Goal: Task Accomplishment & Management: Manage account settings

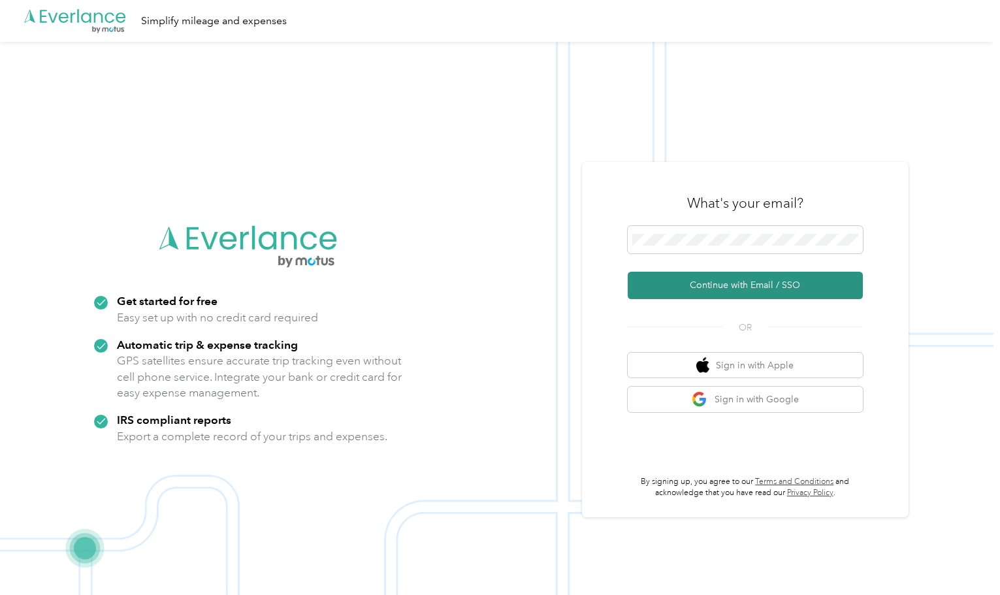
click at [794, 283] on button "Continue with Email / SSO" at bounding box center [745, 285] width 235 height 27
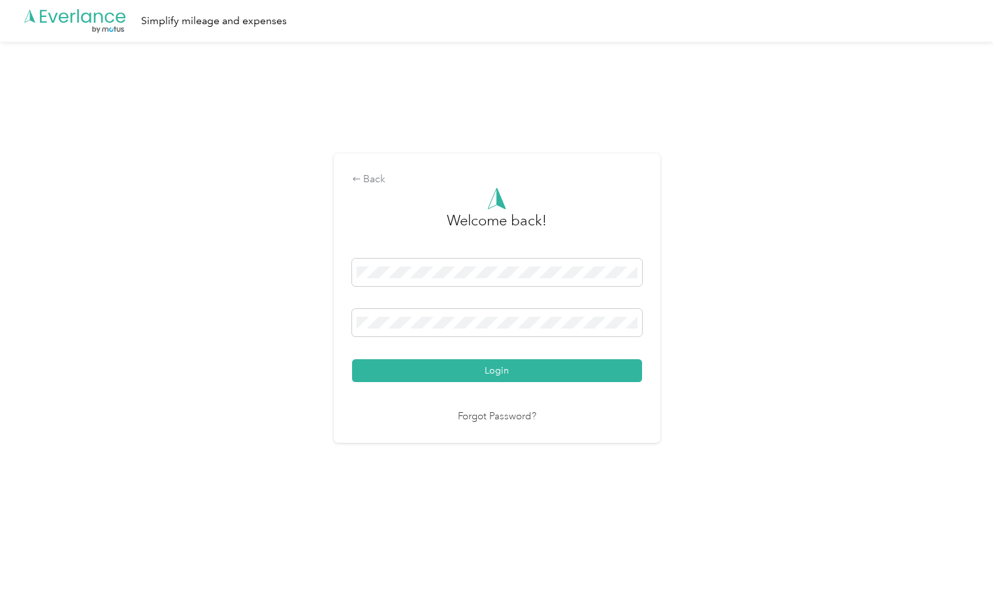
drag, startPoint x: 517, startPoint y: 367, endPoint x: 540, endPoint y: 361, distance: 23.6
click at [519, 367] on button "Login" at bounding box center [497, 370] width 290 height 23
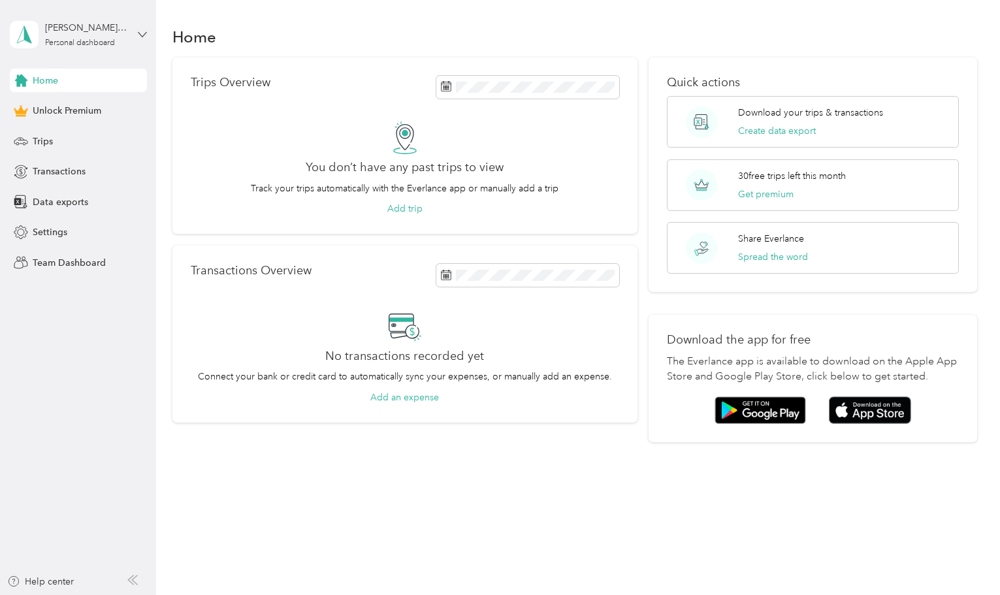
click at [144, 37] on icon at bounding box center [142, 34] width 9 height 9
click at [484, 34] on div "Home" at bounding box center [574, 36] width 805 height 27
click at [197, 37] on h1 "Home" at bounding box center [194, 37] width 44 height 14
click at [80, 265] on span "Team Dashboard" at bounding box center [69, 263] width 73 height 14
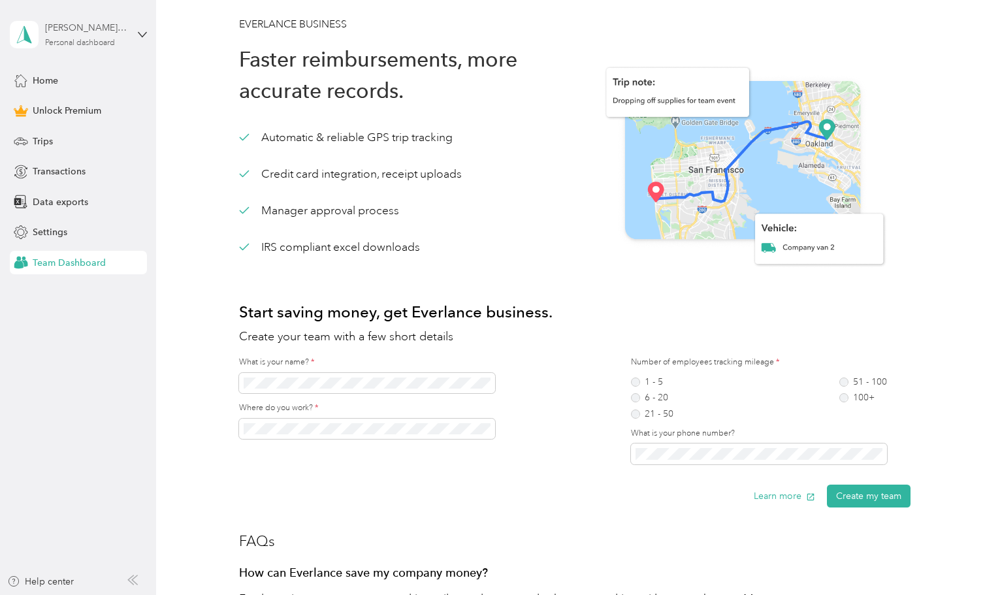
click at [74, 35] on div "[PERSON_NAME][EMAIL_ADDRESS][PERSON_NAME][DOMAIN_NAME]" at bounding box center [86, 28] width 82 height 14
click at [533, 10] on div "EVERLANCE BUSINESS Faster reimbursements, more accurate records. Automatic & re…" at bounding box center [574, 551] width 837 height 1103
click at [41, 77] on span "Home" at bounding box center [45, 81] width 25 height 14
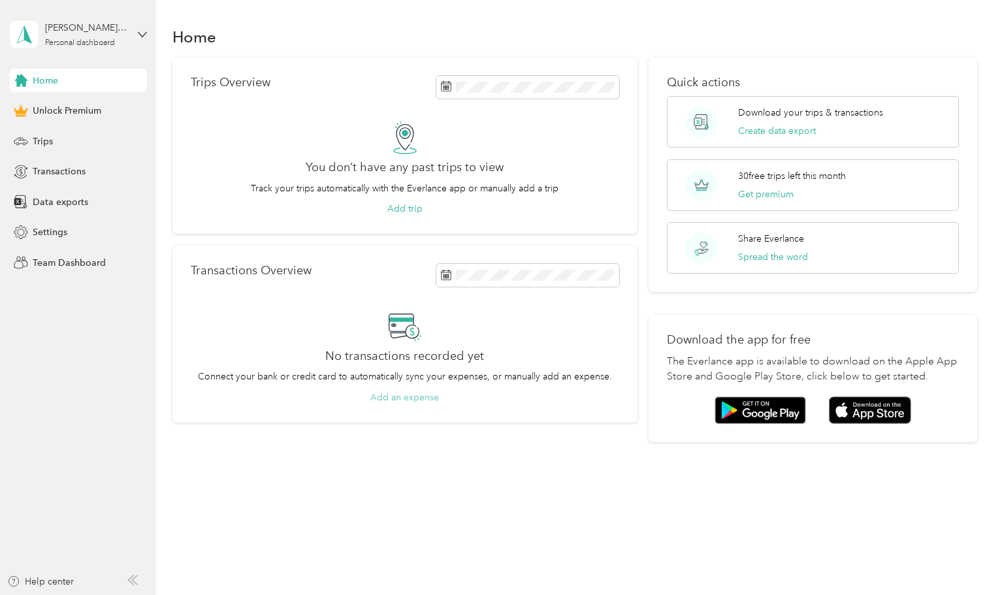
click at [411, 399] on button "Add an expense" at bounding box center [404, 398] width 69 height 14
click at [27, 232] on icon at bounding box center [20, 231] width 13 height 13
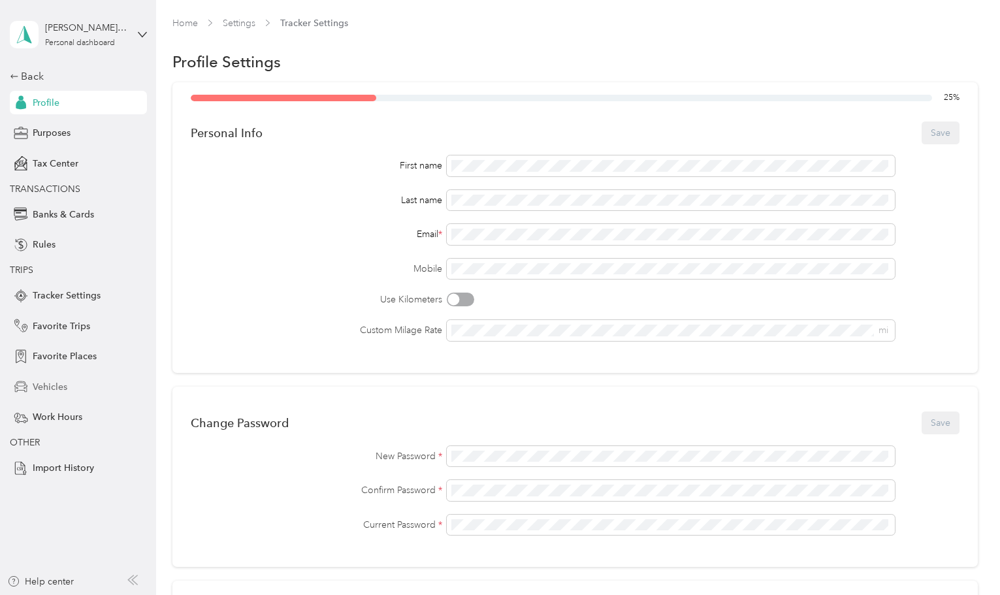
click at [51, 387] on span "Vehicles" at bounding box center [50, 387] width 35 height 14
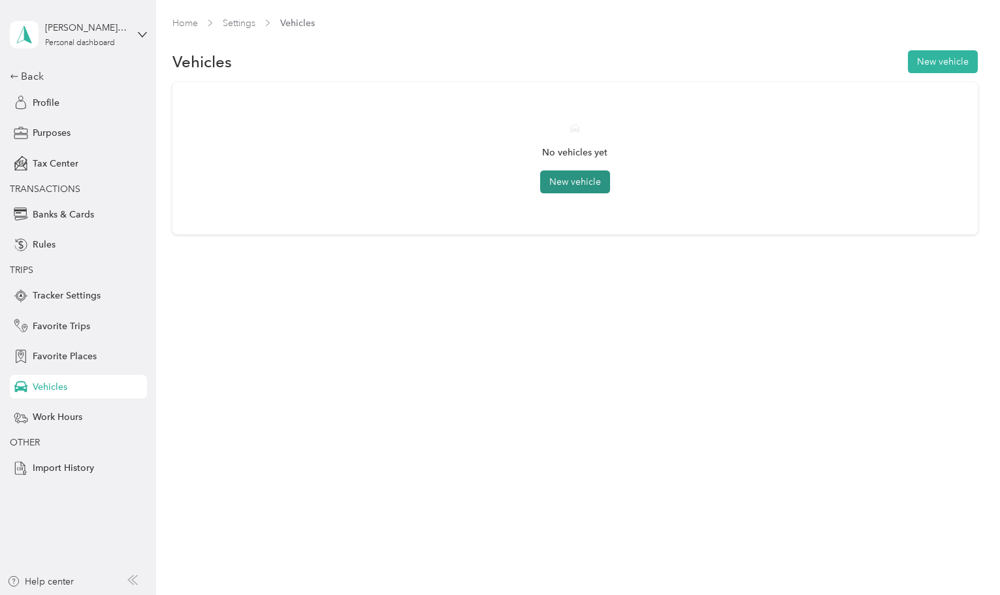
click at [587, 177] on button "New vehicle" at bounding box center [575, 182] width 70 height 23
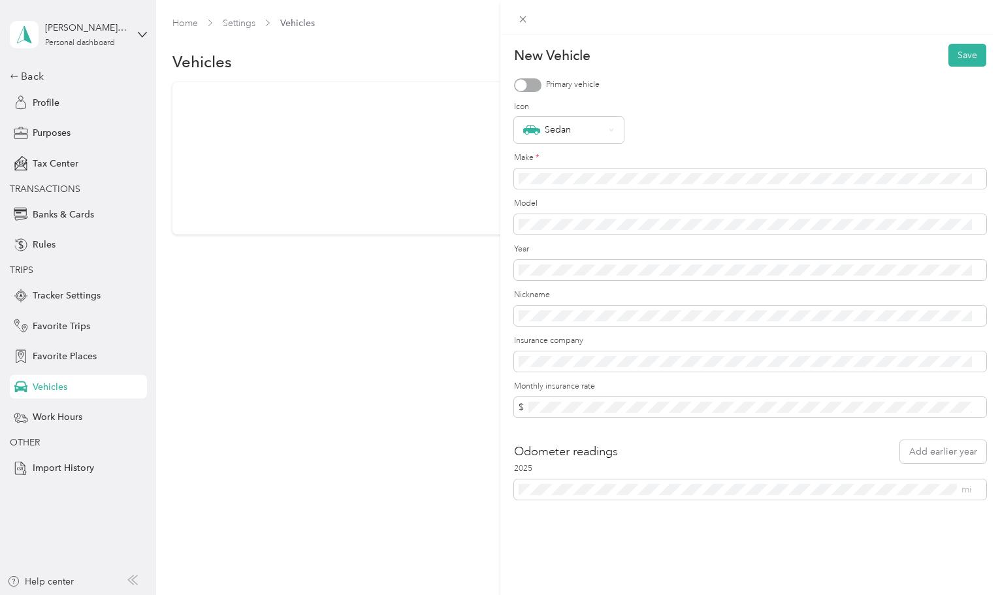
click at [526, 84] on div at bounding box center [521, 85] width 12 height 12
click at [960, 48] on button "Save" at bounding box center [968, 55] width 38 height 23
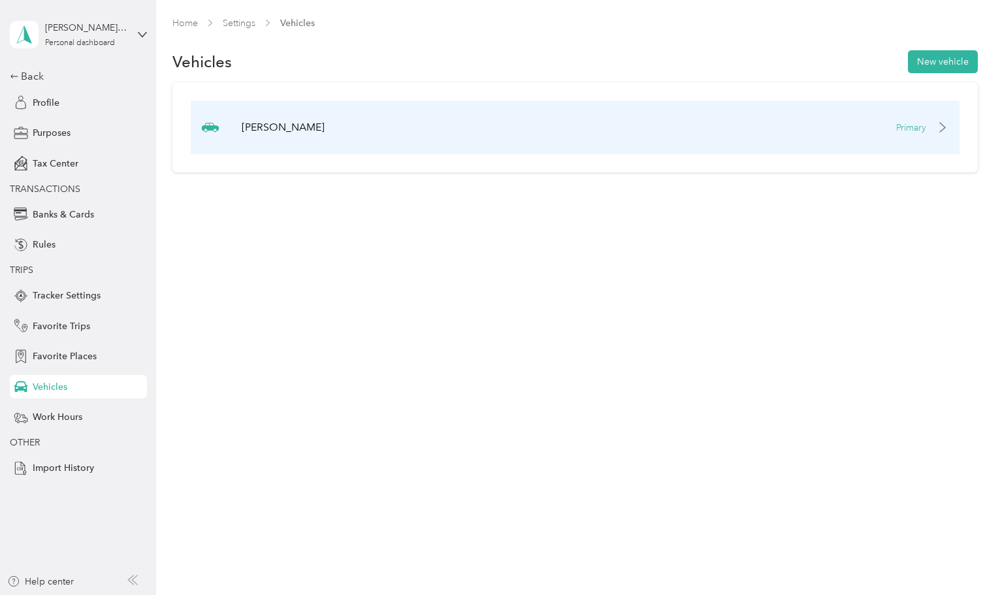
click at [283, 127] on p "[PERSON_NAME]" at bounding box center [283, 128] width 83 height 16
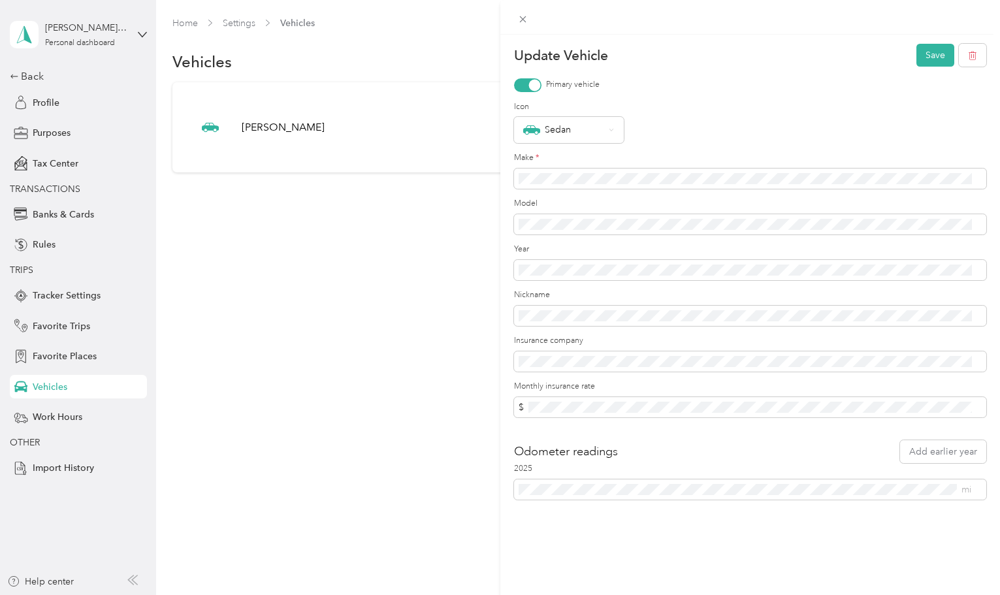
drag, startPoint x: 925, startPoint y: 54, endPoint x: 902, endPoint y: 74, distance: 31.0
click at [926, 54] on button "Save" at bounding box center [936, 55] width 38 height 23
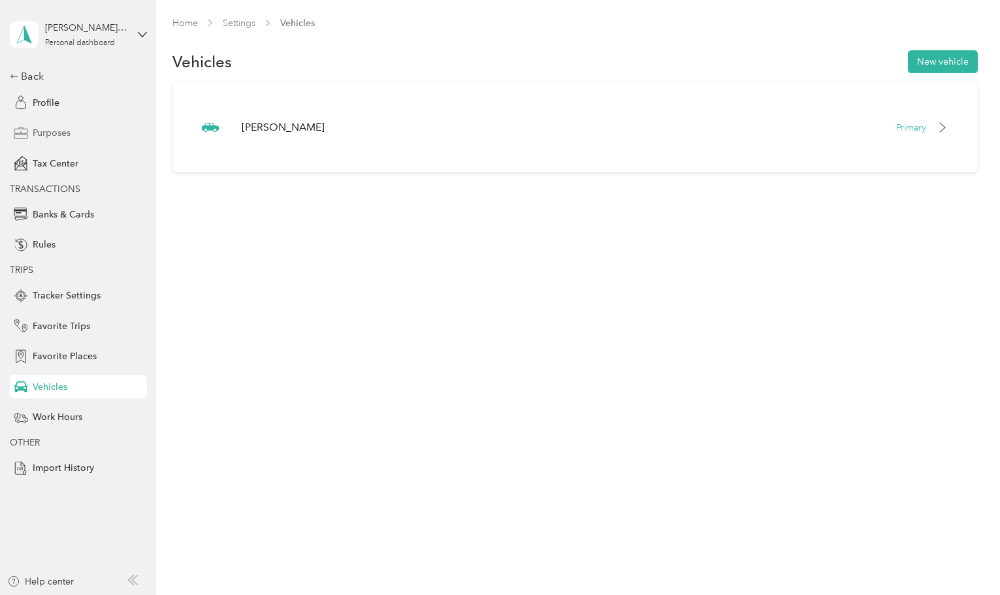
click at [63, 129] on span "Purposes" at bounding box center [52, 133] width 38 height 14
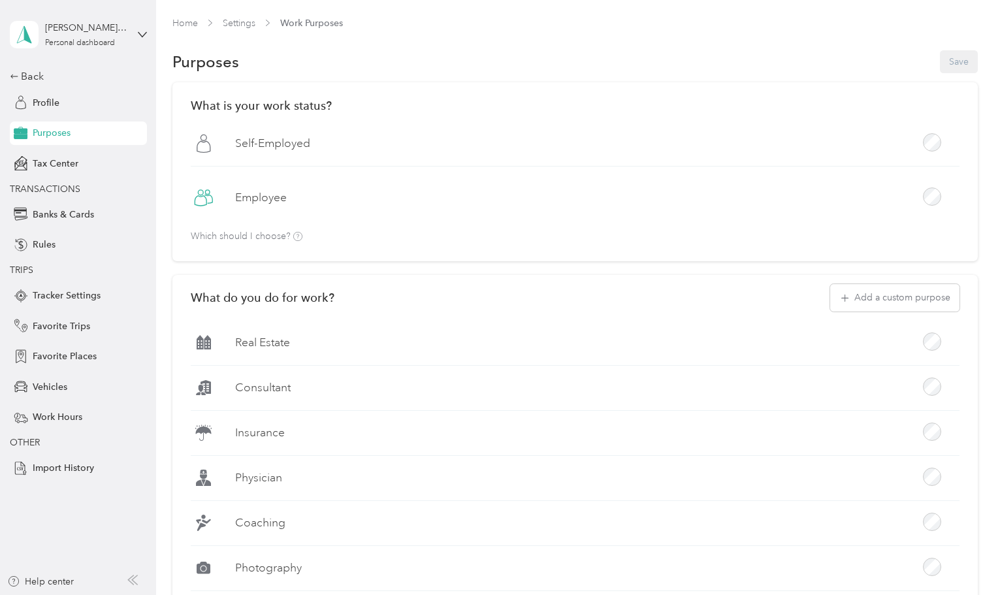
click at [264, 196] on label "Employee" at bounding box center [261, 197] width 52 height 16
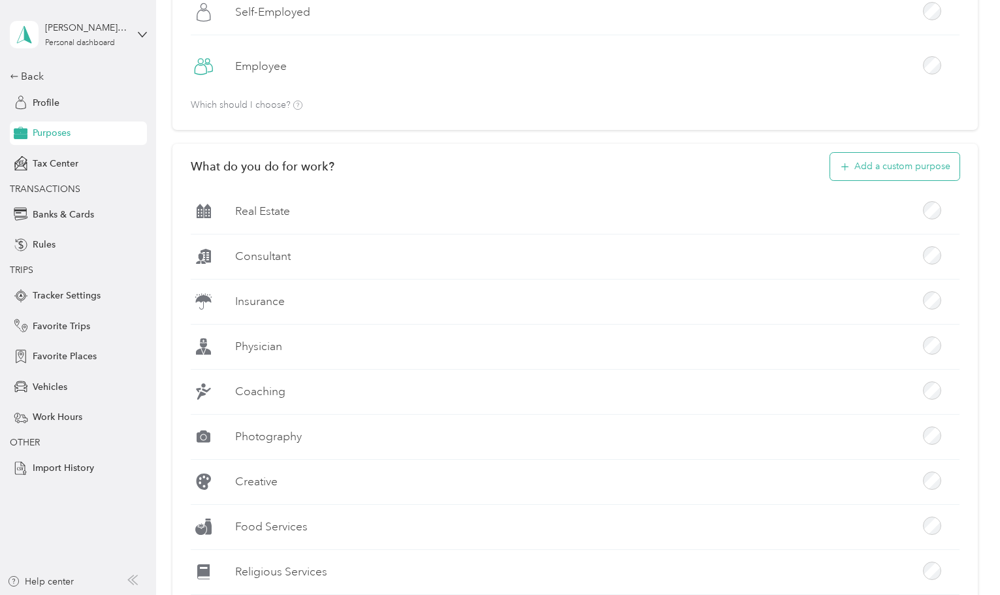
scroll to position [131, 0]
click at [888, 163] on button "Add a custom purpose" at bounding box center [894, 167] width 129 height 27
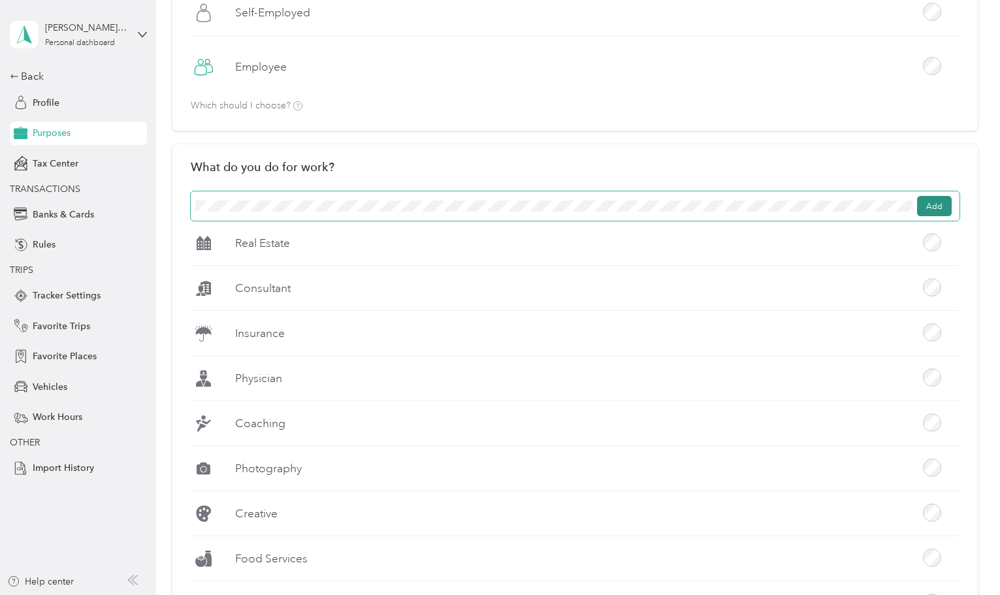
click at [941, 206] on button "Add" at bounding box center [934, 206] width 35 height 21
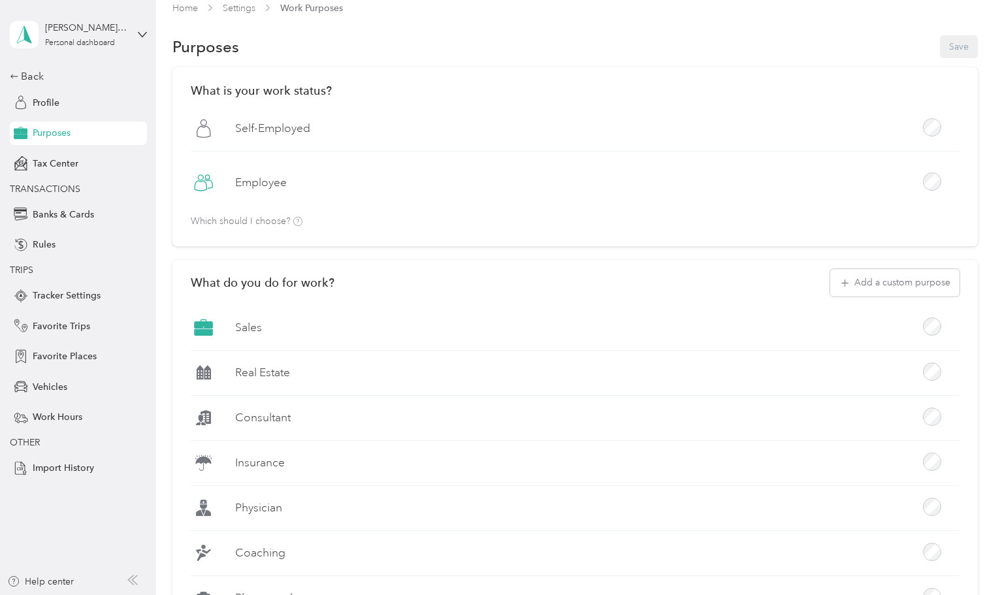
scroll to position [0, 0]
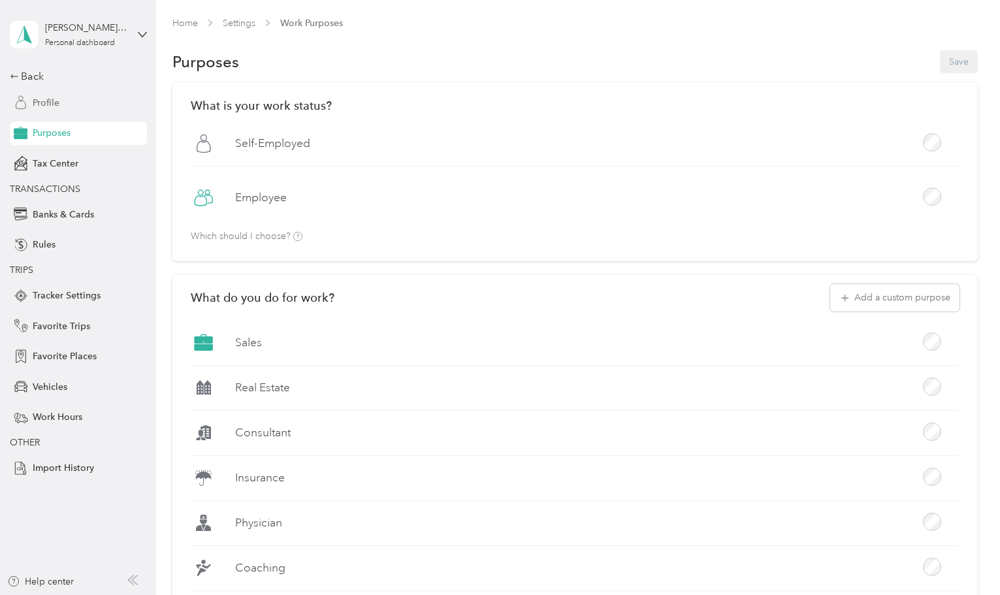
click at [41, 106] on span "Profile" at bounding box center [46, 103] width 27 height 14
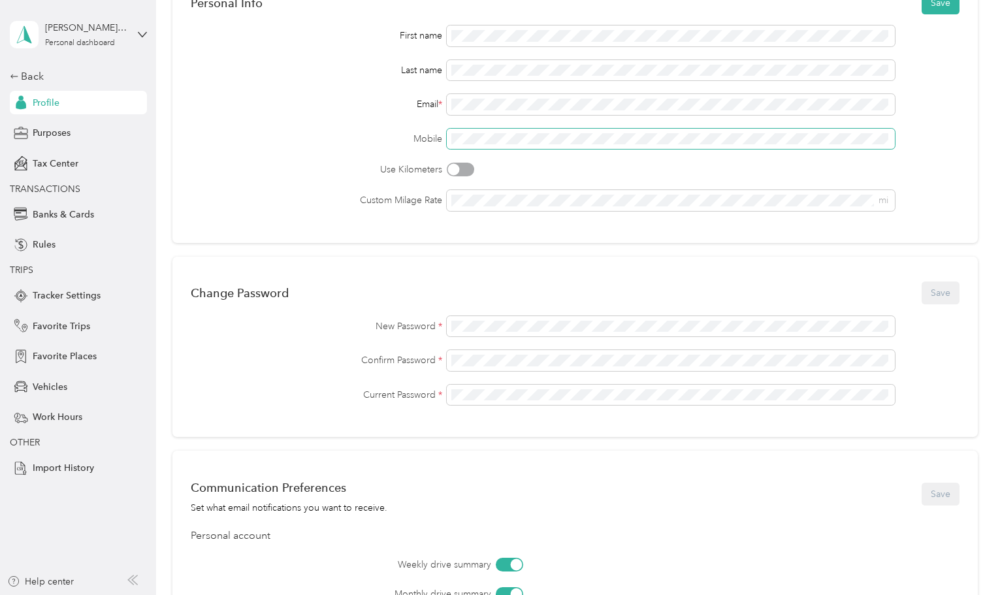
scroll to position [131, 0]
click at [932, 288] on button "Save" at bounding box center [941, 292] width 38 height 23
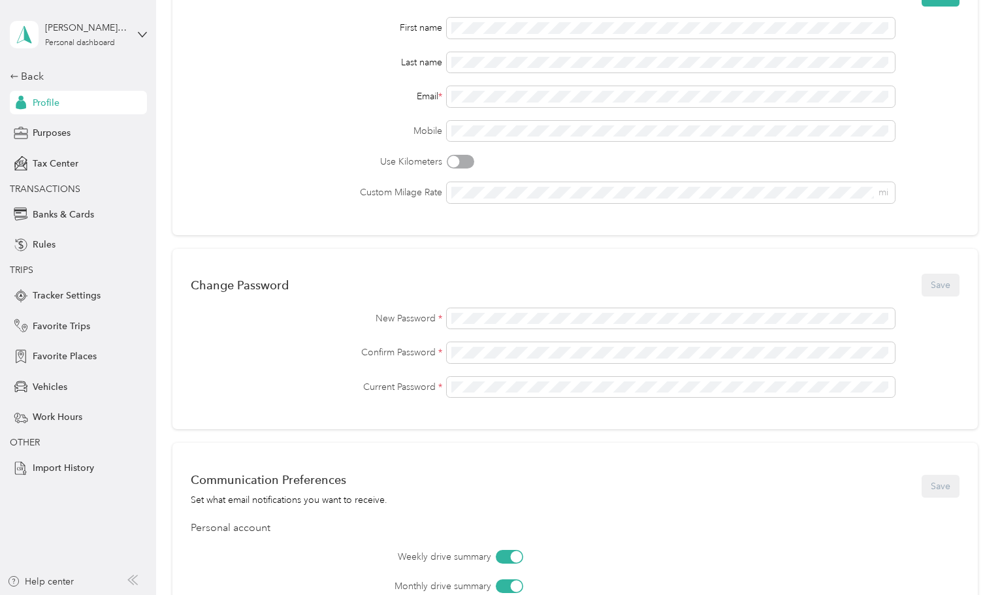
scroll to position [327, 0]
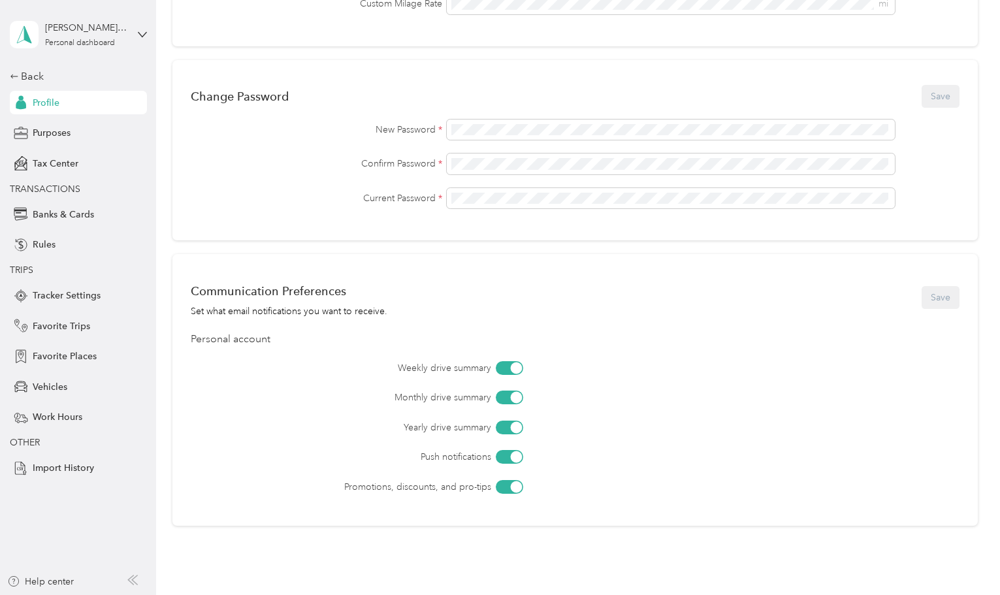
click at [514, 366] on div at bounding box center [516, 368] width 12 height 12
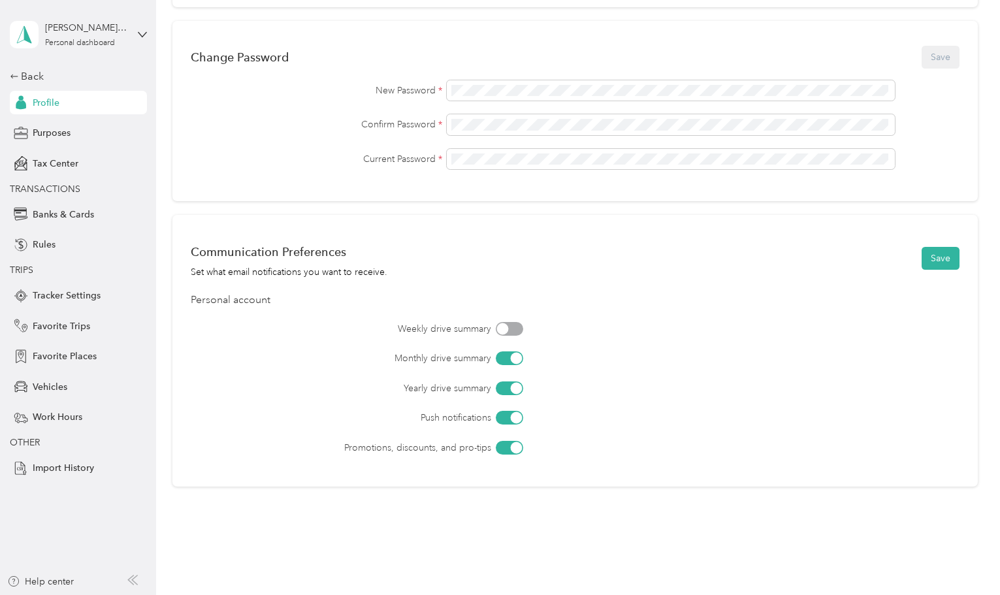
scroll to position [406, 0]
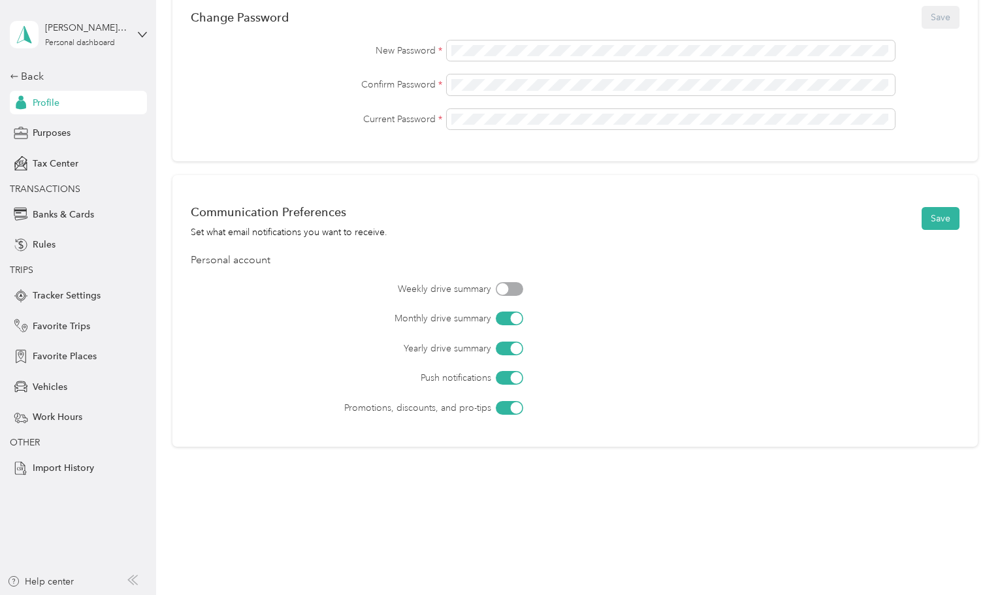
click at [514, 349] on div at bounding box center [516, 348] width 12 height 12
click at [936, 217] on button "Save" at bounding box center [941, 218] width 38 height 23
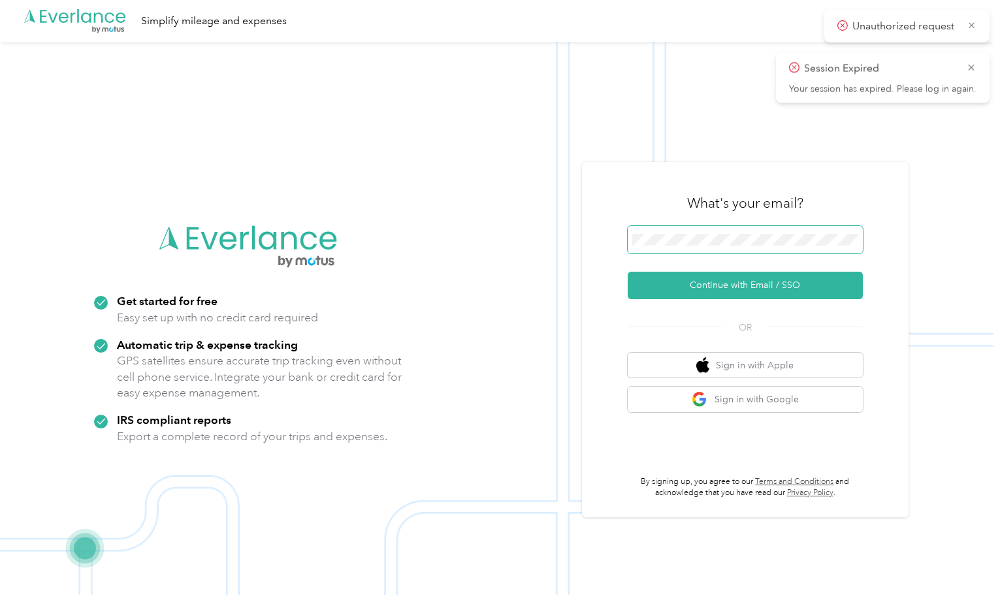
click at [704, 248] on span at bounding box center [745, 239] width 235 height 27
click at [782, 290] on button "Continue with Email / SSO" at bounding box center [745, 285] width 235 height 27
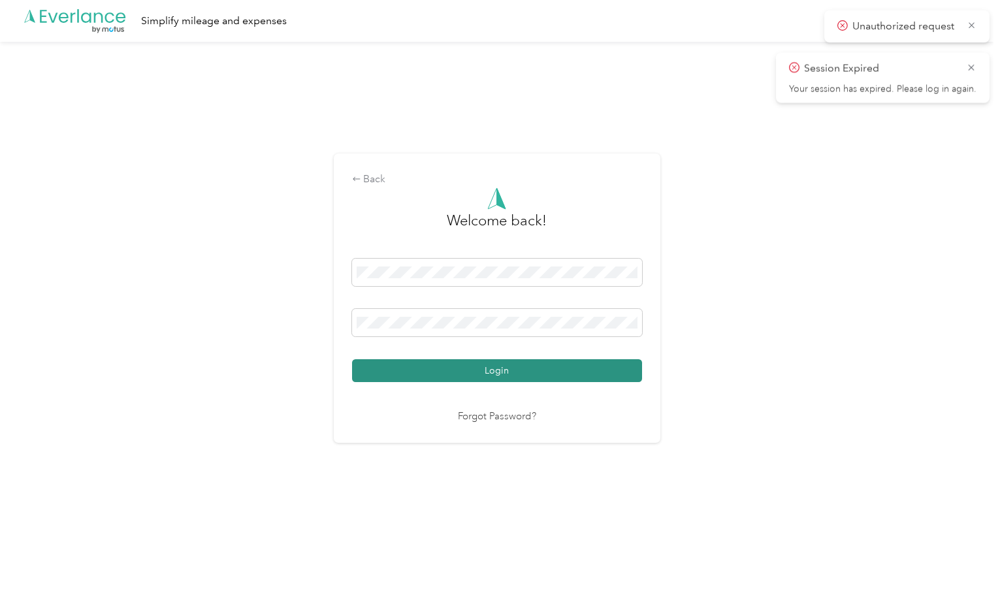
click at [519, 368] on button "Login" at bounding box center [497, 370] width 290 height 23
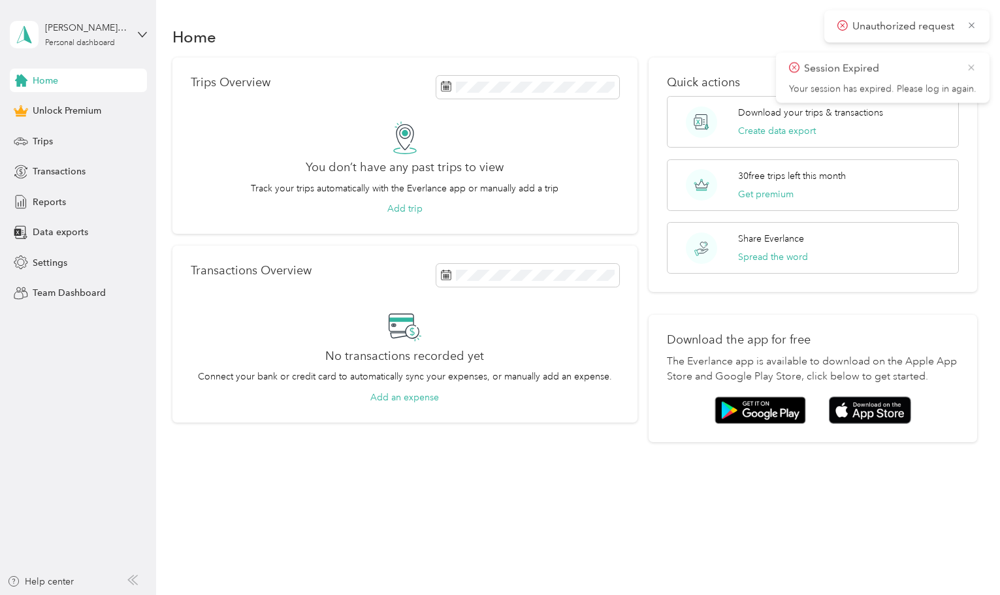
click at [973, 65] on icon at bounding box center [971, 68] width 6 height 6
click at [974, 22] on icon at bounding box center [972, 26] width 10 height 12
click at [52, 168] on span "Transactions" at bounding box center [59, 172] width 53 height 14
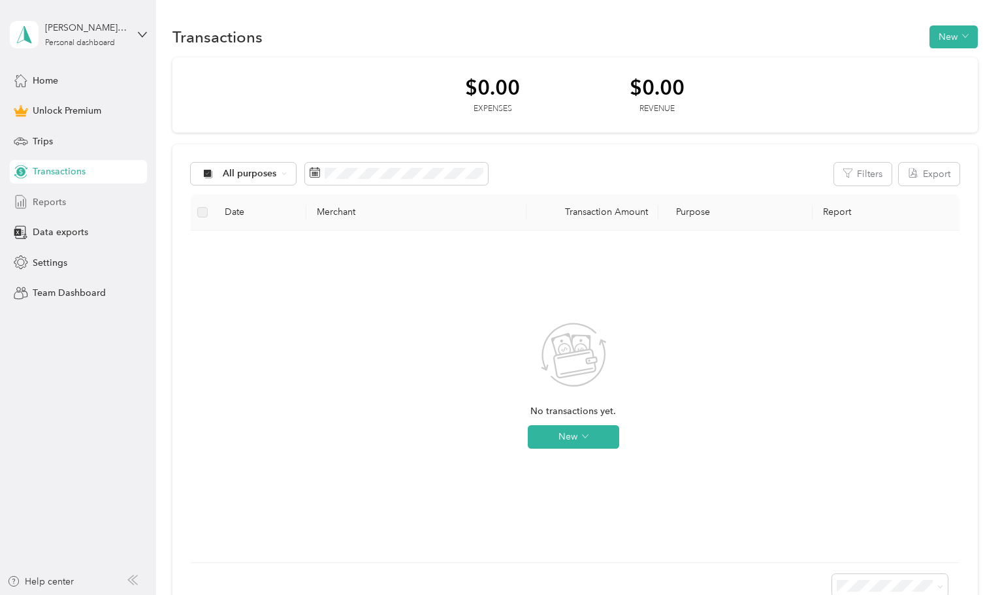
click at [56, 201] on span "Reports" at bounding box center [49, 202] width 33 height 14
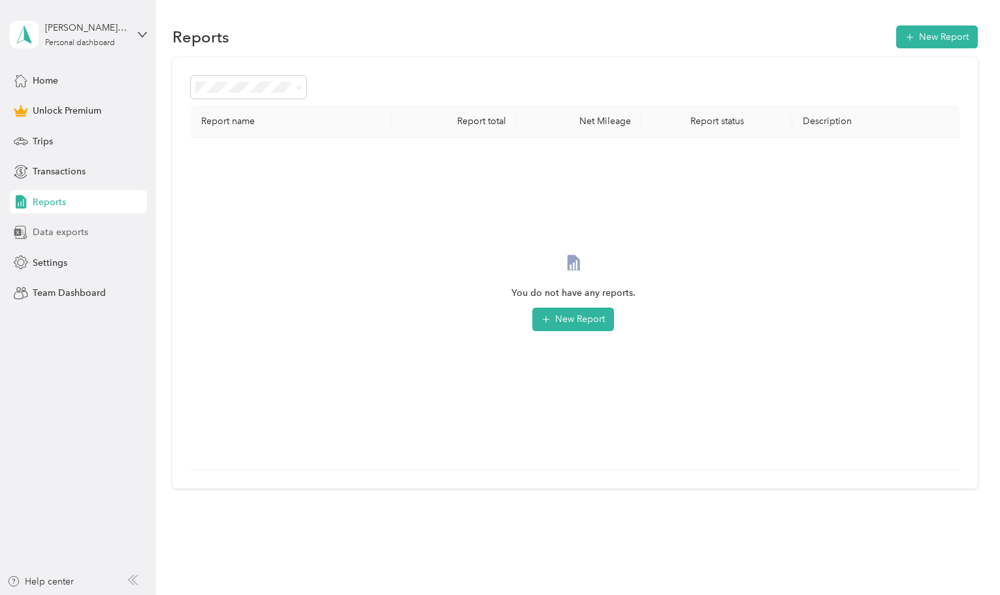
click at [88, 233] on div "Data exports" at bounding box center [78, 233] width 137 height 24
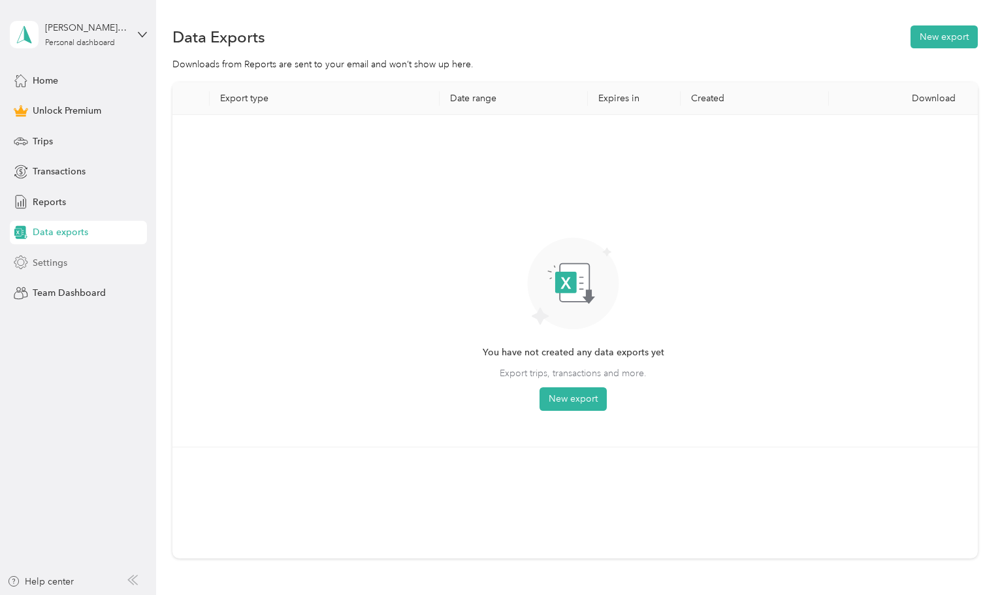
click at [50, 259] on span "Settings" at bounding box center [50, 263] width 35 height 14
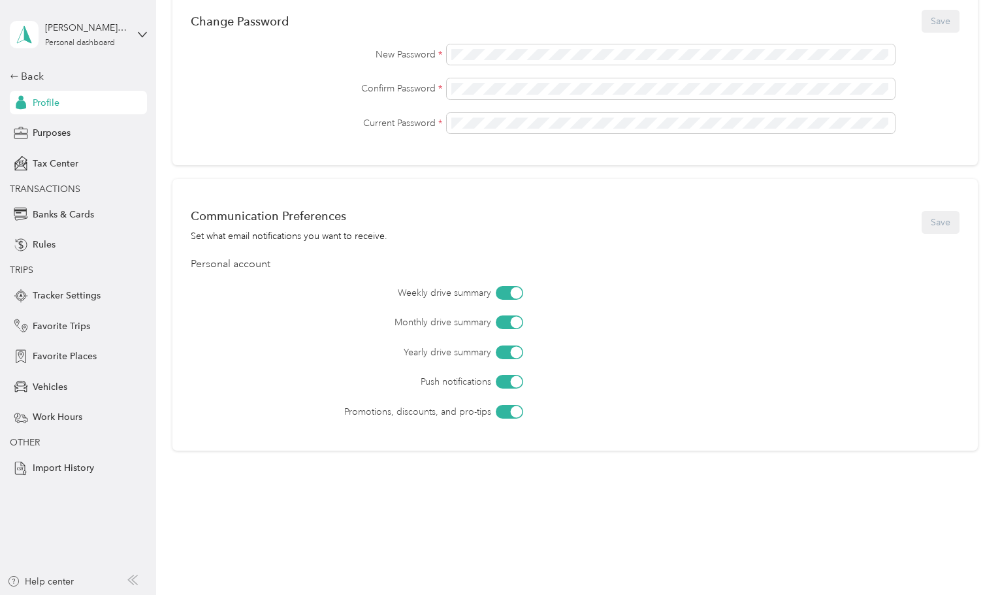
scroll to position [406, 0]
click at [65, 211] on span "Banks & Cards" at bounding box center [63, 215] width 61 height 14
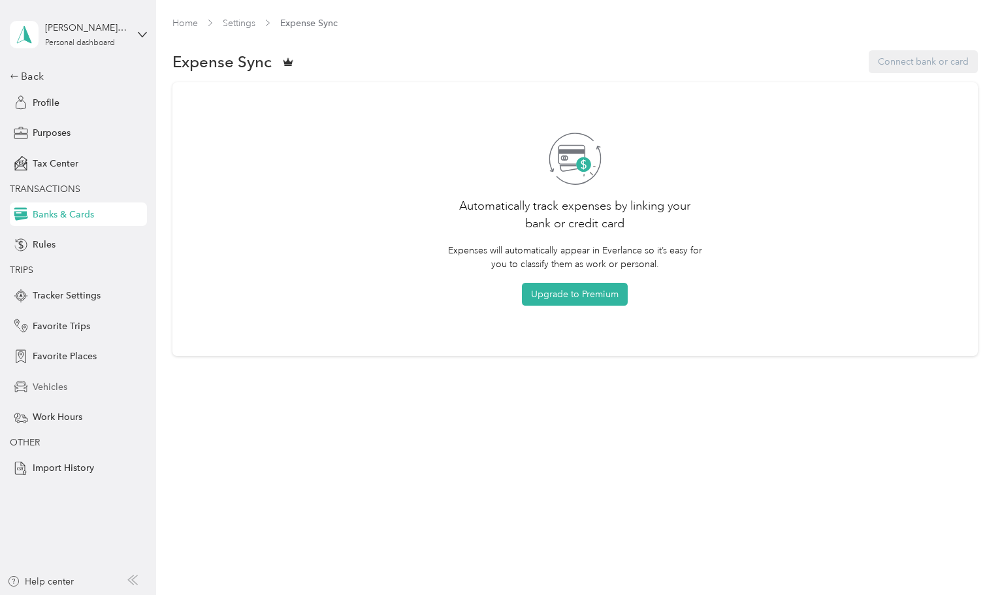
click at [61, 380] on span "Vehicles" at bounding box center [50, 387] width 35 height 14
